Goal: Transaction & Acquisition: Purchase product/service

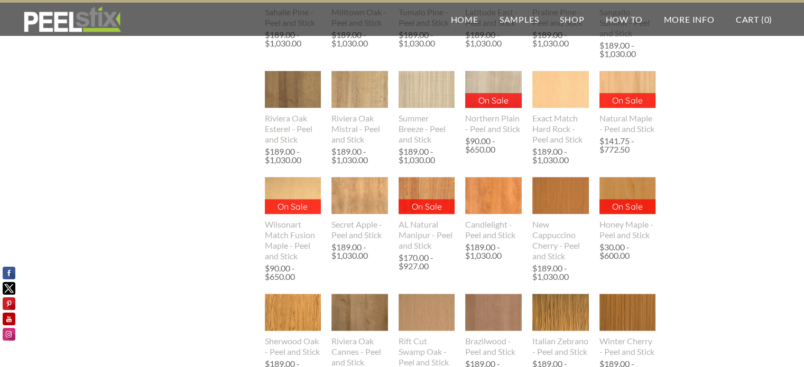
scroll to position [1216, 0]
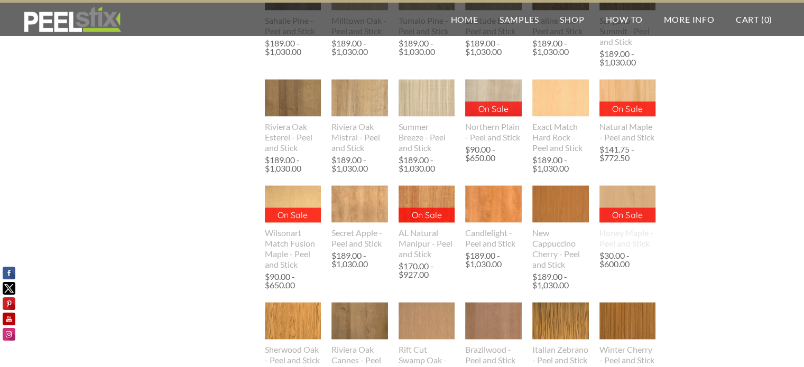
click at [630, 237] on div "Honey Maple - Peel and Stick" at bounding box center [627, 238] width 57 height 21
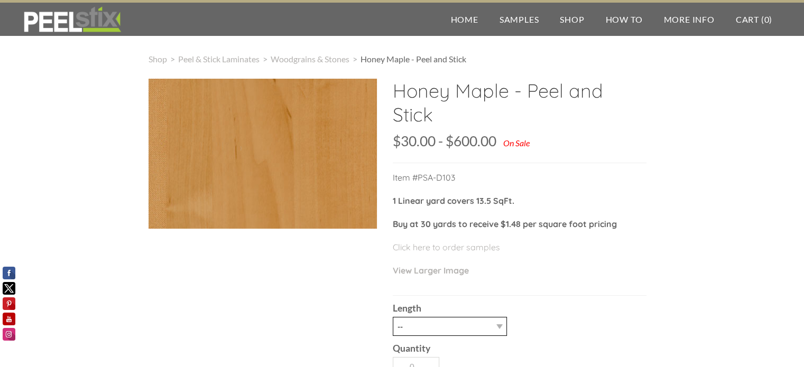
click at [496, 317] on select "-- 1 LY 3LY 10LY 30LY" at bounding box center [450, 326] width 114 height 19
click at [552, 304] on label "Length" at bounding box center [520, 309] width 254 height 10
click at [507, 317] on select "-- 1 LY 3LY 10LY 30LY" at bounding box center [450, 326] width 114 height 19
